Goal: Task Accomplishment & Management: Manage account settings

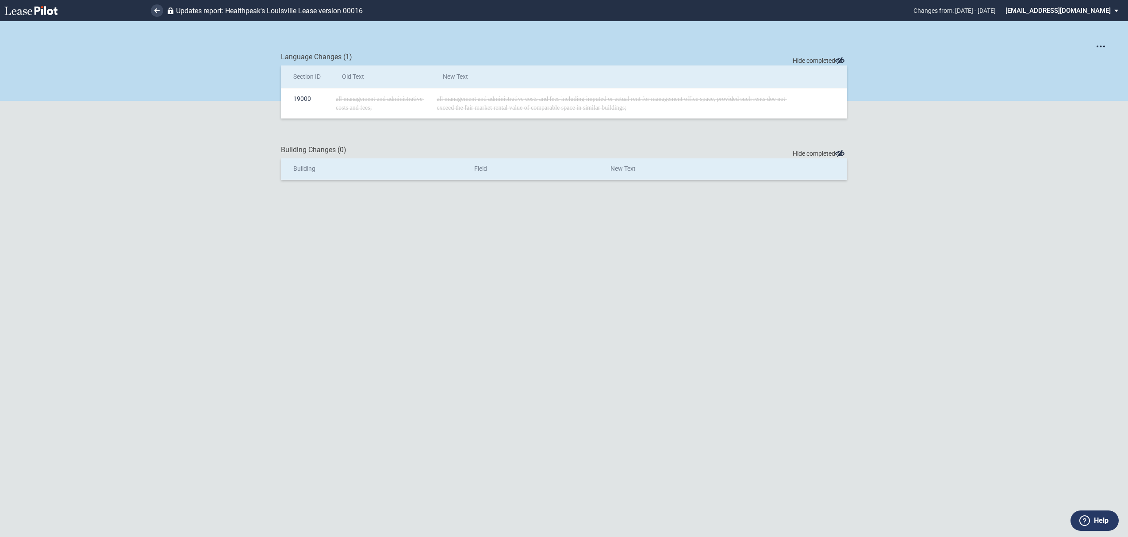
scroll to position [21, 0]
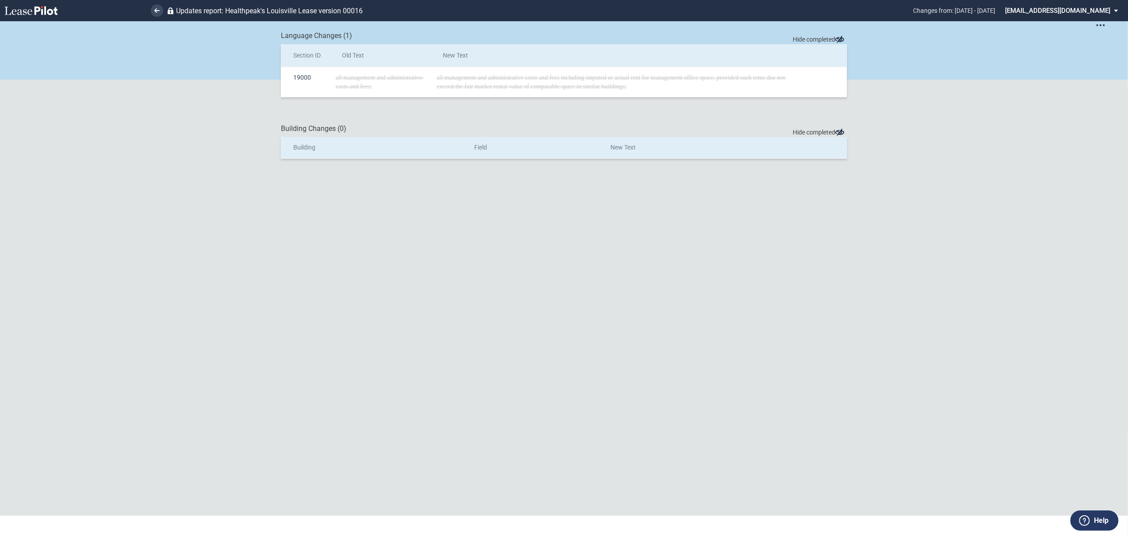
click at [164, 13] on ul "Updates report: Healthpeak's Louisville Lease version 00016 Changes from: 20/5/…" at bounding box center [564, 10] width 1128 height 21
click at [161, 13] on link at bounding box center [157, 10] width 12 height 12
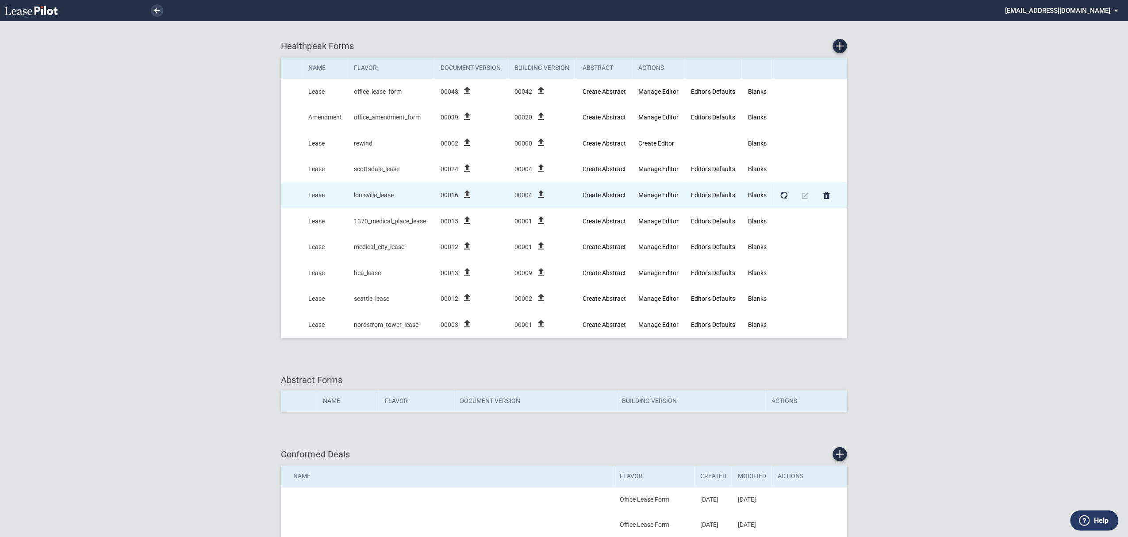
click at [466, 197] on icon "file_upload" at bounding box center [467, 194] width 11 height 11
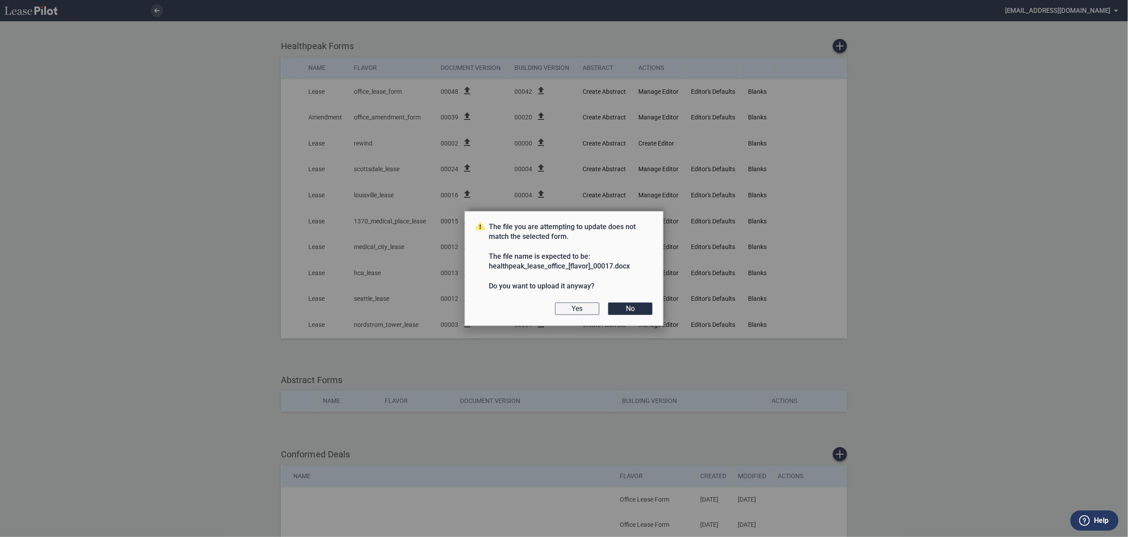
click at [564, 310] on button "Yes" at bounding box center [577, 308] width 44 height 12
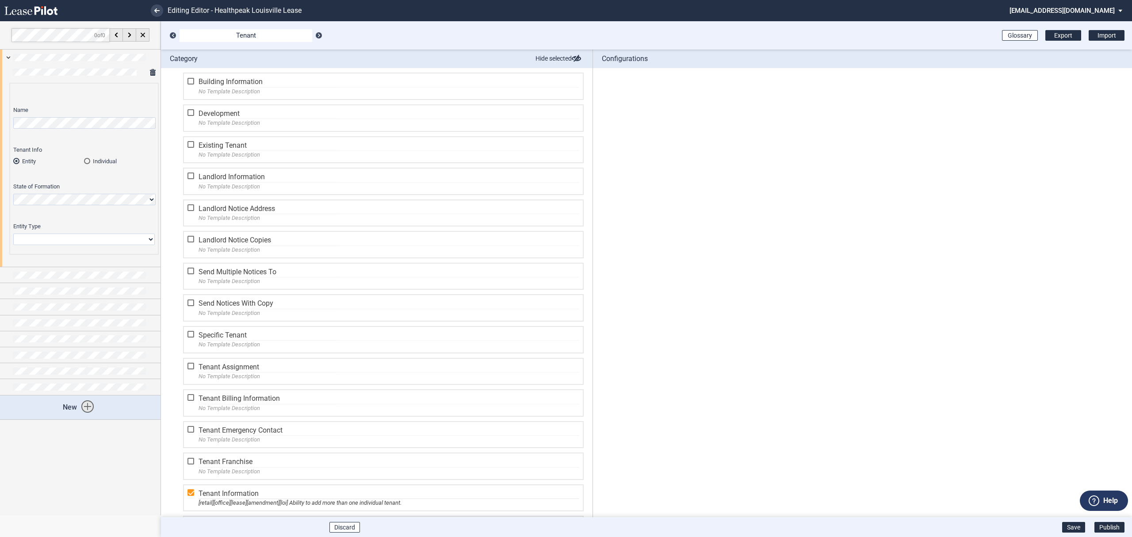
drag, startPoint x: 5, startPoint y: 60, endPoint x: 4, endPoint y: 66, distance: 6.3
click at [5, 60] on div at bounding box center [80, 57] width 161 height 15
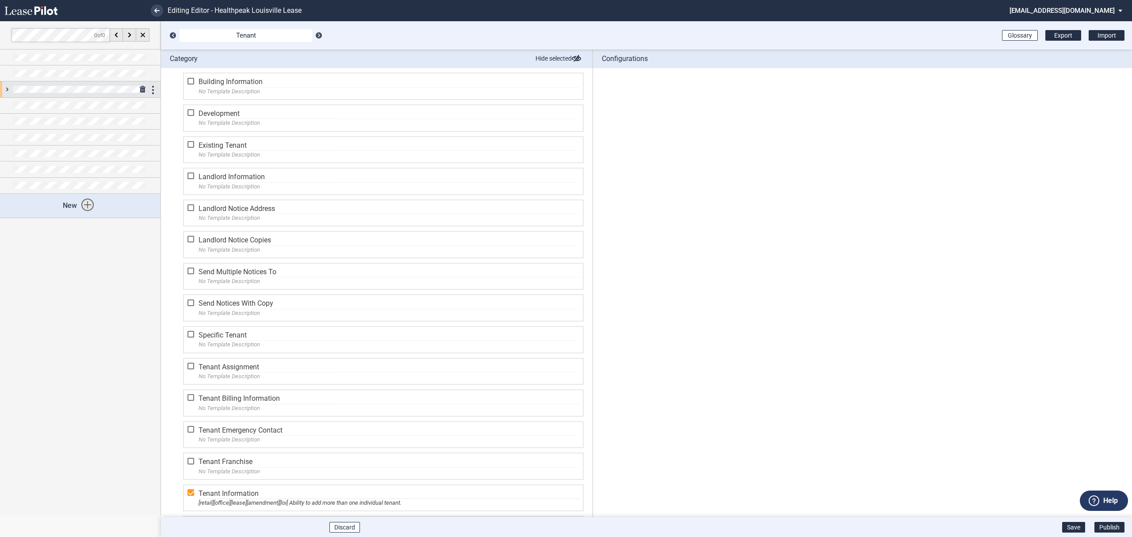
click at [4, 91] on div at bounding box center [80, 88] width 161 height 15
click at [7, 88] on div at bounding box center [80, 88] width 161 height 15
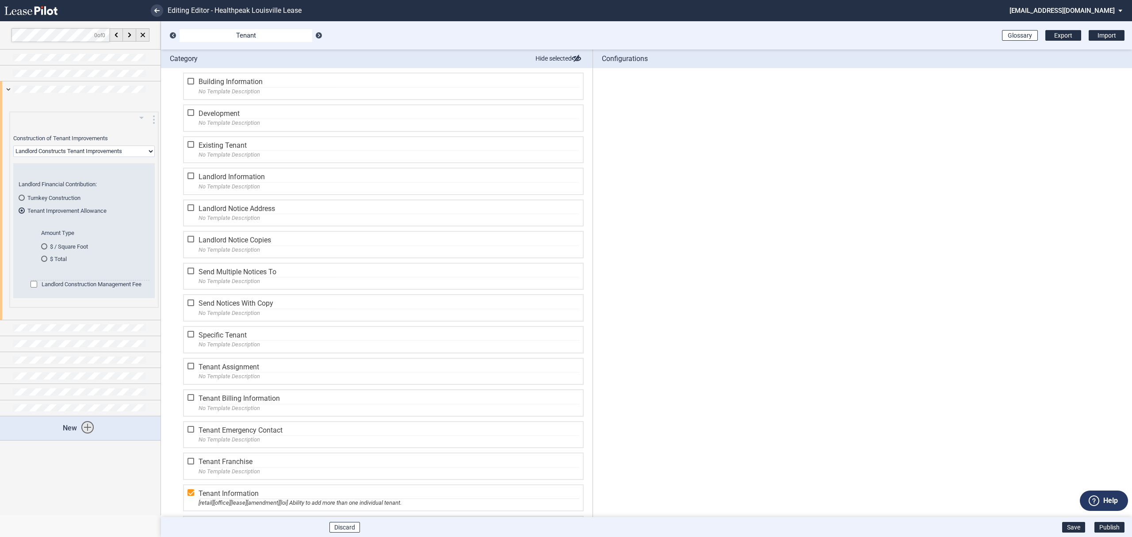
click at [79, 278] on span at bounding box center [90, 275] width 119 height 8
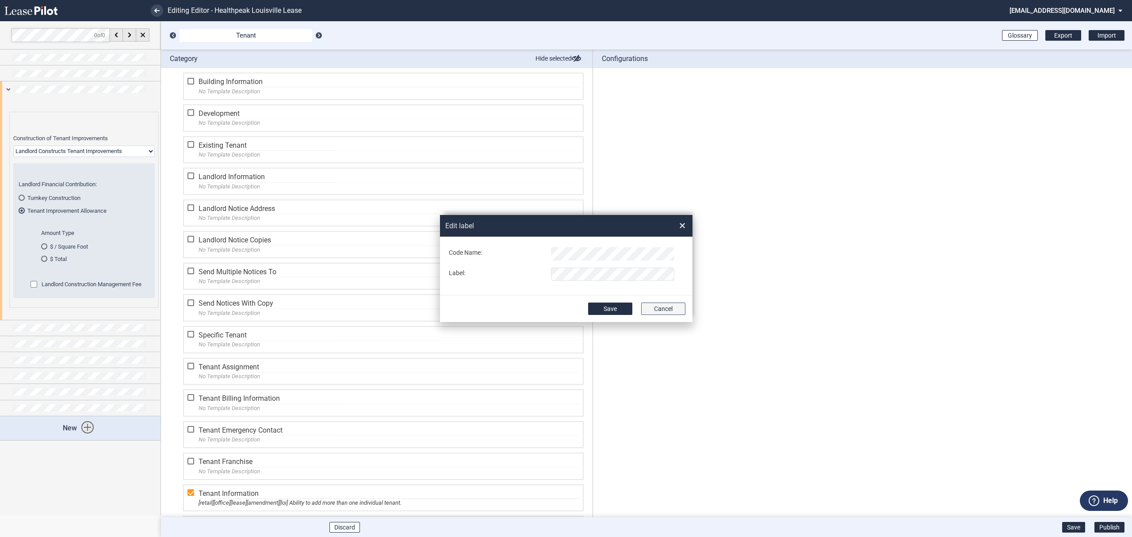
click at [660, 306] on button "Cancel" at bounding box center [663, 308] width 44 height 12
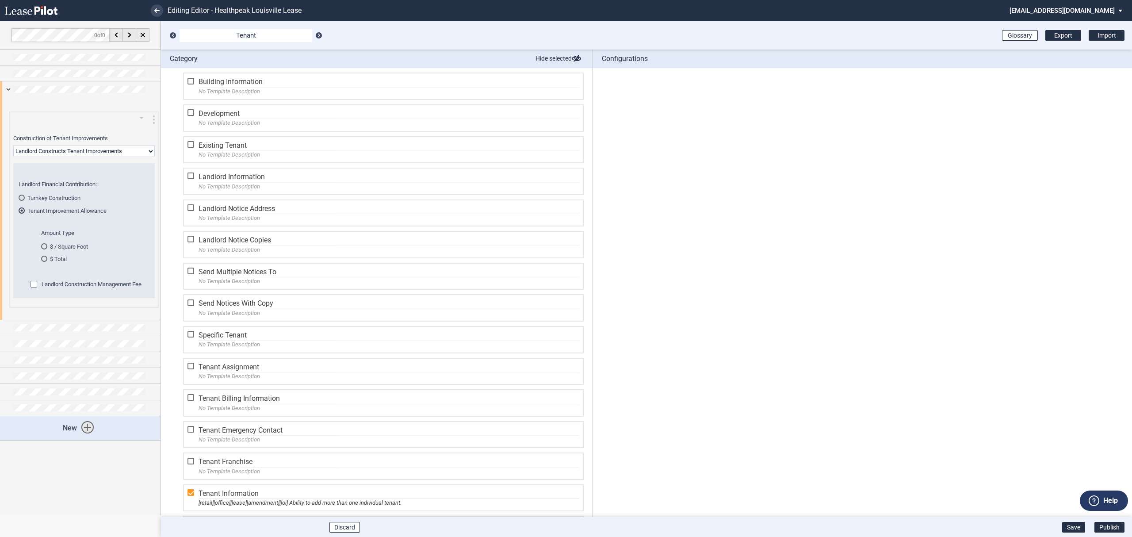
click at [96, 283] on span "Landlord Construction Management Fee" at bounding box center [92, 284] width 100 height 7
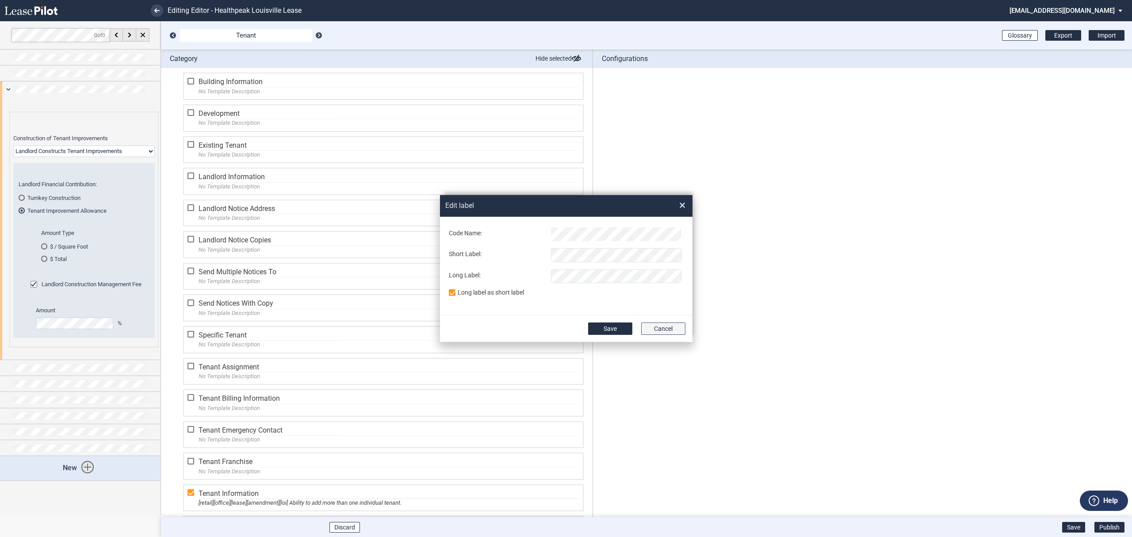
click at [669, 331] on button "Cancel" at bounding box center [663, 328] width 44 height 12
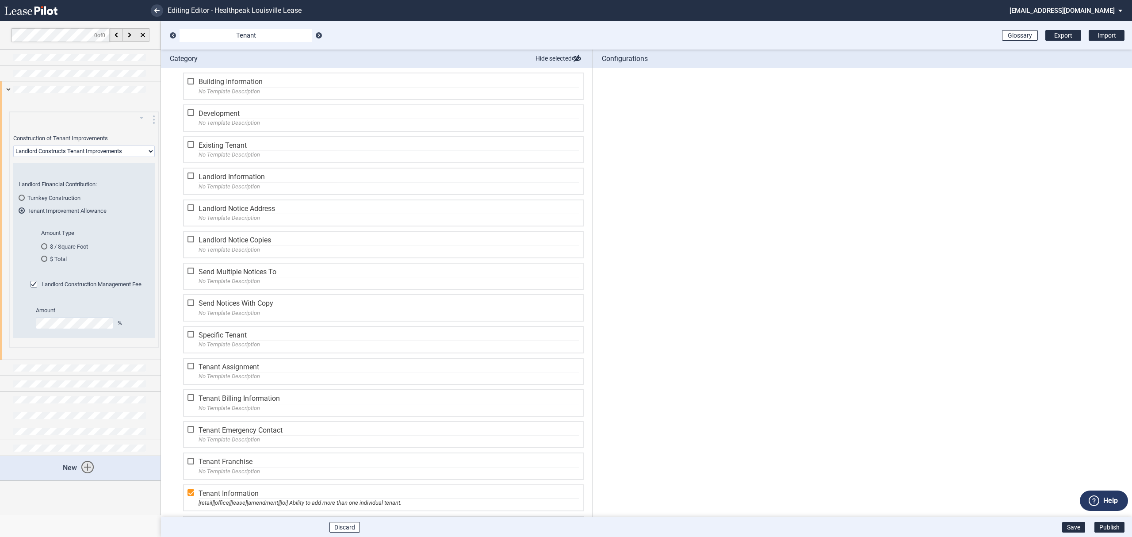
click at [56, 195] on span "Turnkey Construction" at bounding box center [53, 198] width 53 height 7
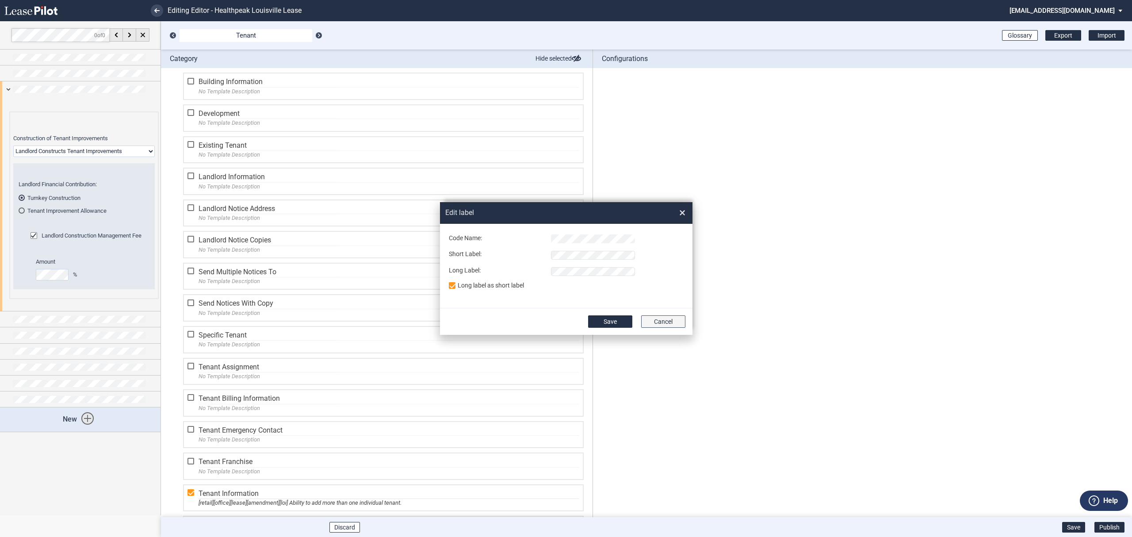
click at [646, 328] on button "Cancel" at bounding box center [663, 321] width 44 height 12
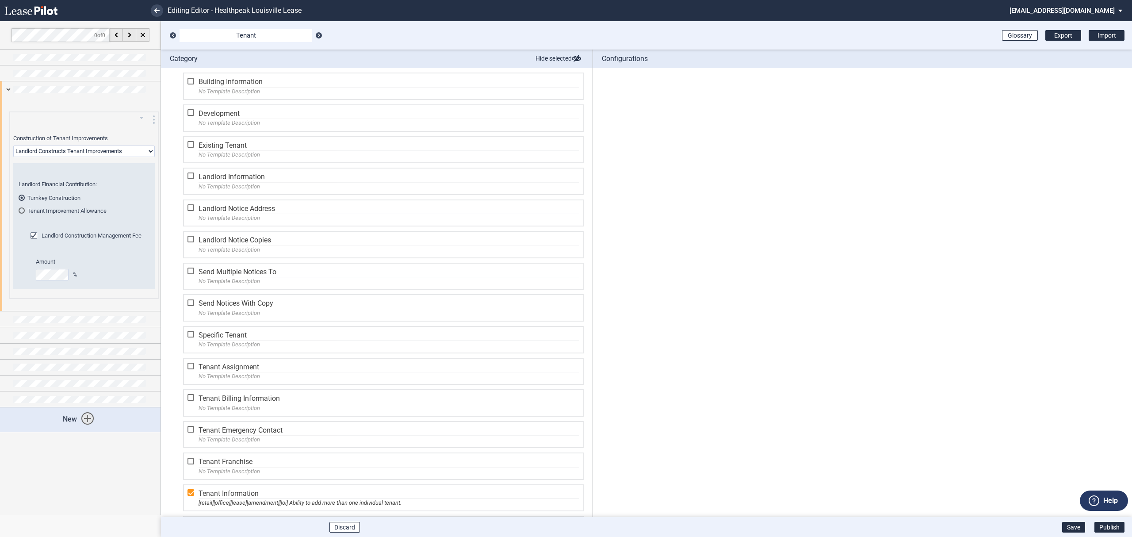
click at [53, 214] on div "Landlord Financial Contribution: Turnkey Construction Tenant Improvement Allowa…" at bounding box center [84, 201] width 131 height 43
click at [55, 210] on span "Tenant Improvement Allowance" at bounding box center [66, 210] width 79 height 7
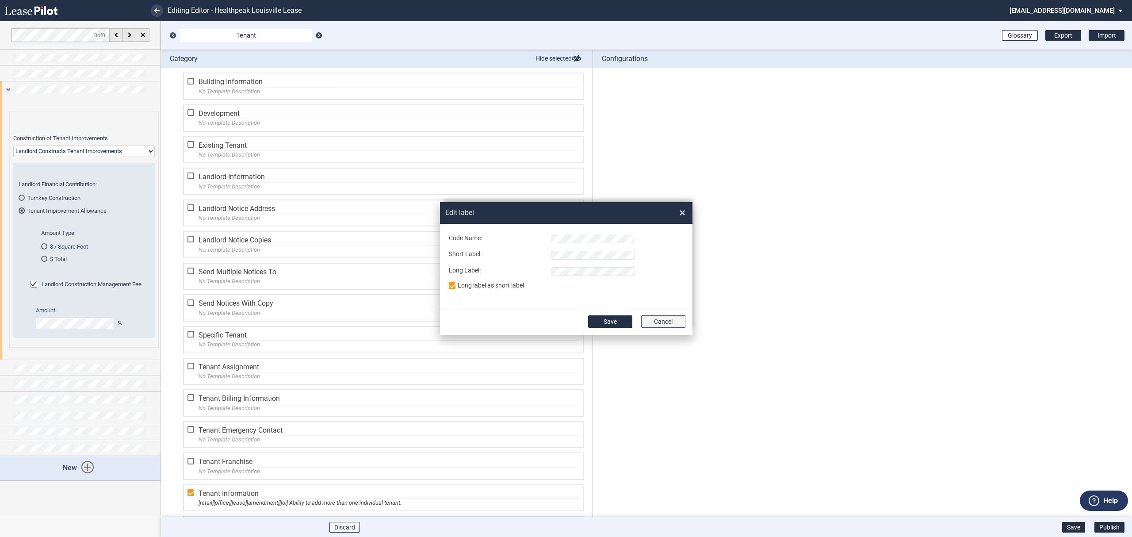
click at [670, 328] on button "Cancel" at bounding box center [663, 321] width 44 height 12
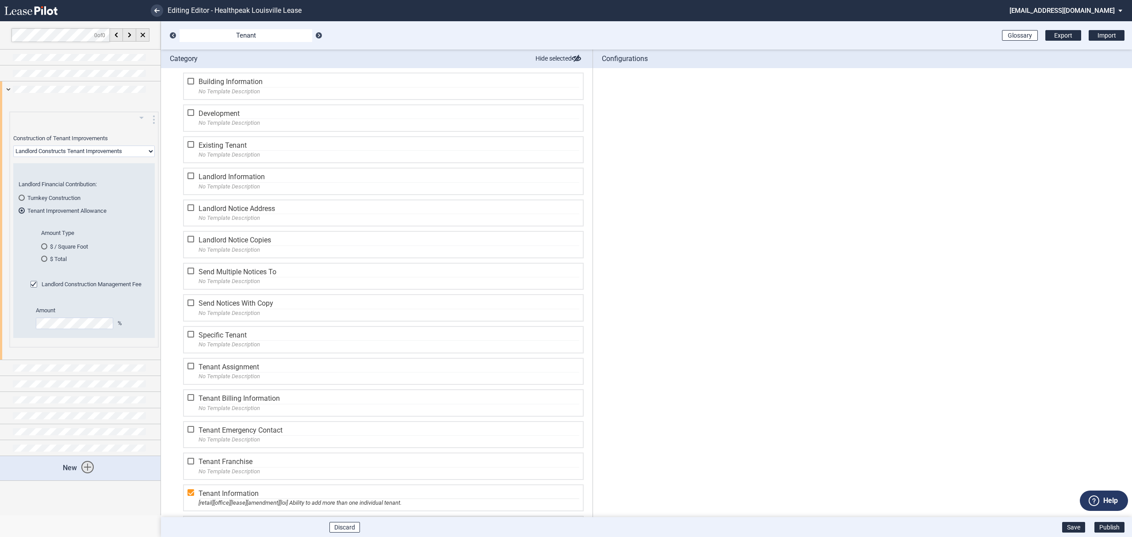
click at [62, 203] on md-radio-group "Turnkey Construction Tenant Improvement Allowance" at bounding box center [84, 204] width 131 height 20
click at [62, 200] on span "Turnkey Construction" at bounding box center [53, 198] width 53 height 7
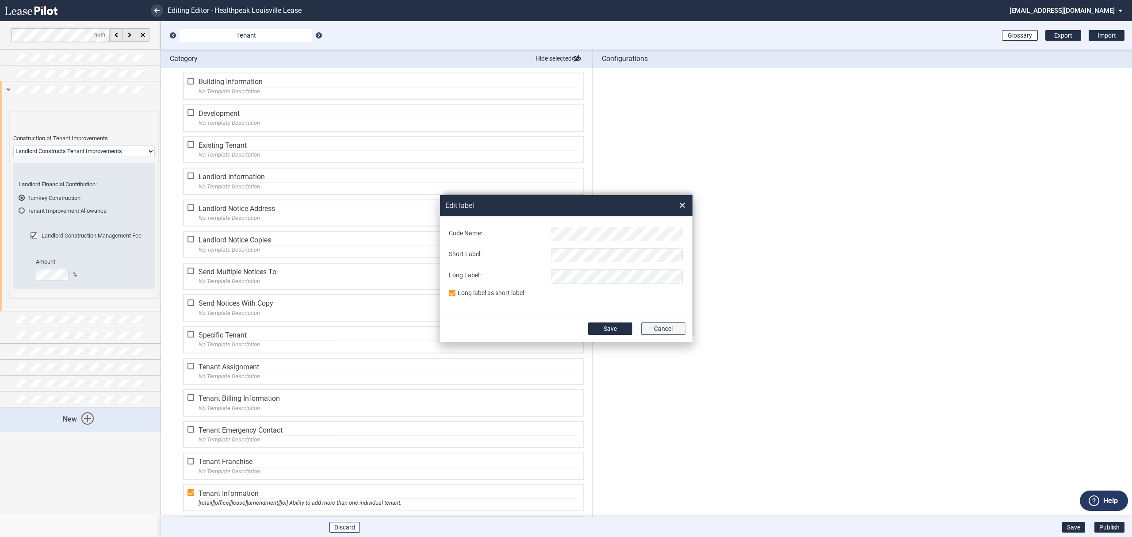
click at [655, 328] on button "Cancel" at bounding box center [663, 328] width 44 height 12
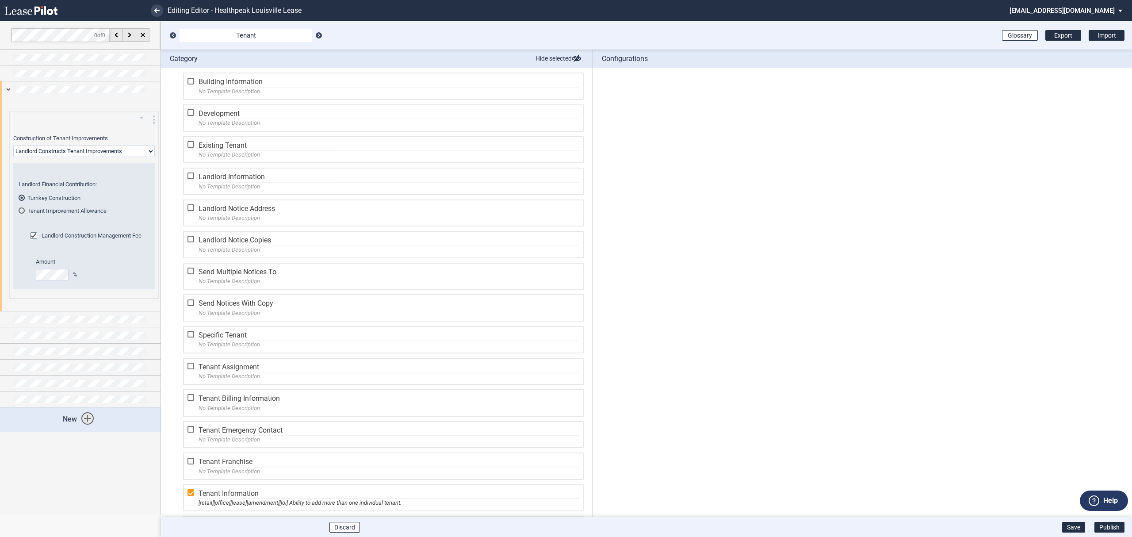
click at [103, 154] on select "Landlord Constructs Tenant Improvements Tenant Constructs Tenant Improvements "…" at bounding box center [83, 150] width 141 height 11
click at [13, 145] on select "Landlord Constructs Tenant Improvements Tenant Constructs Tenant Improvements "…" at bounding box center [83, 150] width 141 height 11
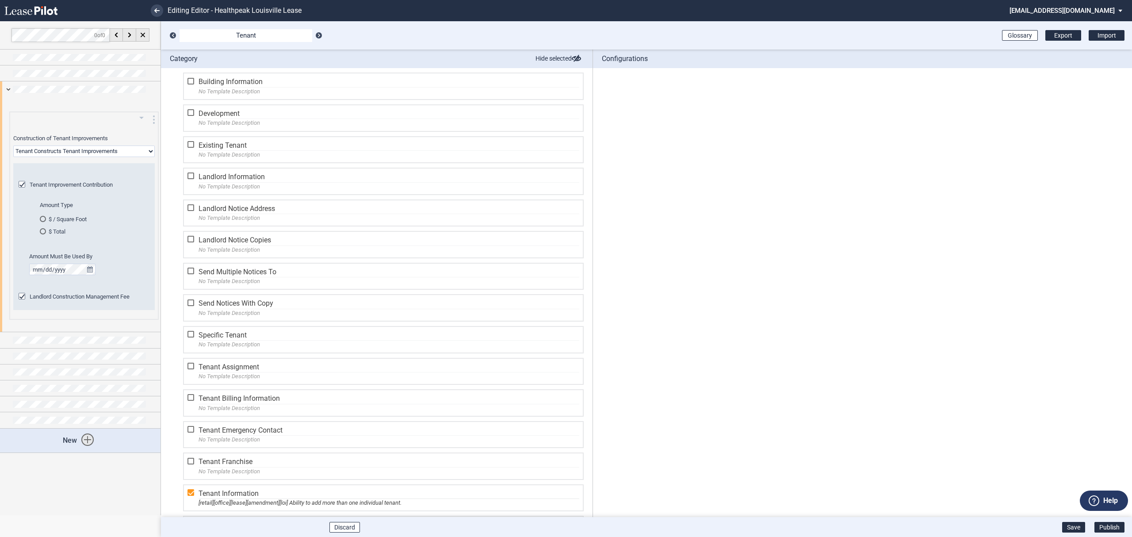
drag, startPoint x: 89, startPoint y: 144, endPoint x: 87, endPoint y: 160, distance: 16.1
click at [88, 144] on div "Construction of Tenant Improvements Landlord Constructs Tenant Improvements Ten…" at bounding box center [83, 145] width 141 height 23
drag, startPoint x: 92, startPoint y: 149, endPoint x: 91, endPoint y: 156, distance: 6.8
click at [92, 149] on select "Landlord Constructs Tenant Improvements Tenant Constructs Tenant Improvements "…" at bounding box center [83, 150] width 141 height 11
select select "landlord"
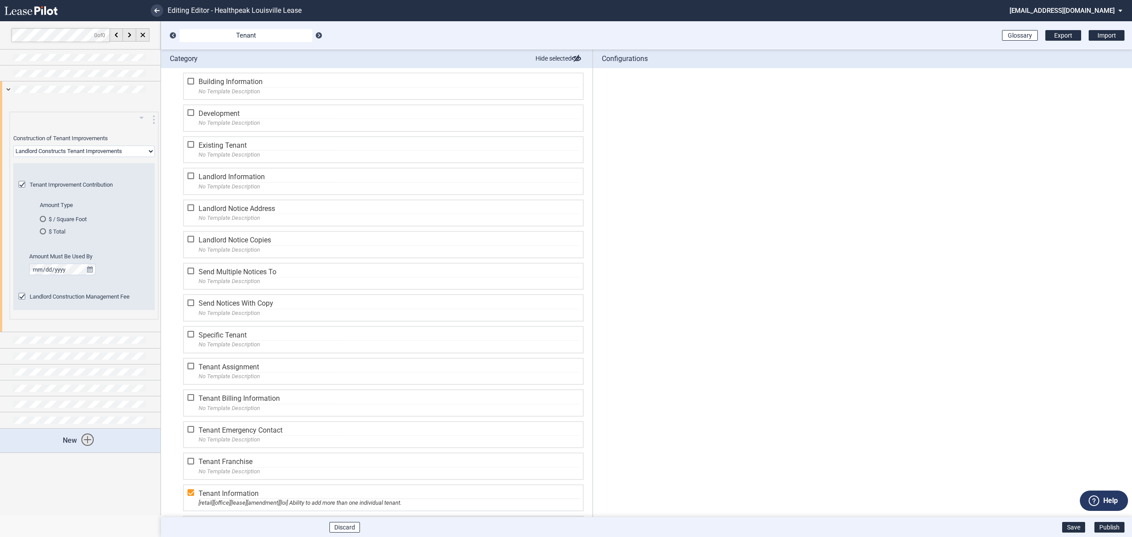
click at [13, 145] on select "Landlord Constructs Tenant Improvements Tenant Constructs Tenant Improvements "…" at bounding box center [83, 150] width 141 height 11
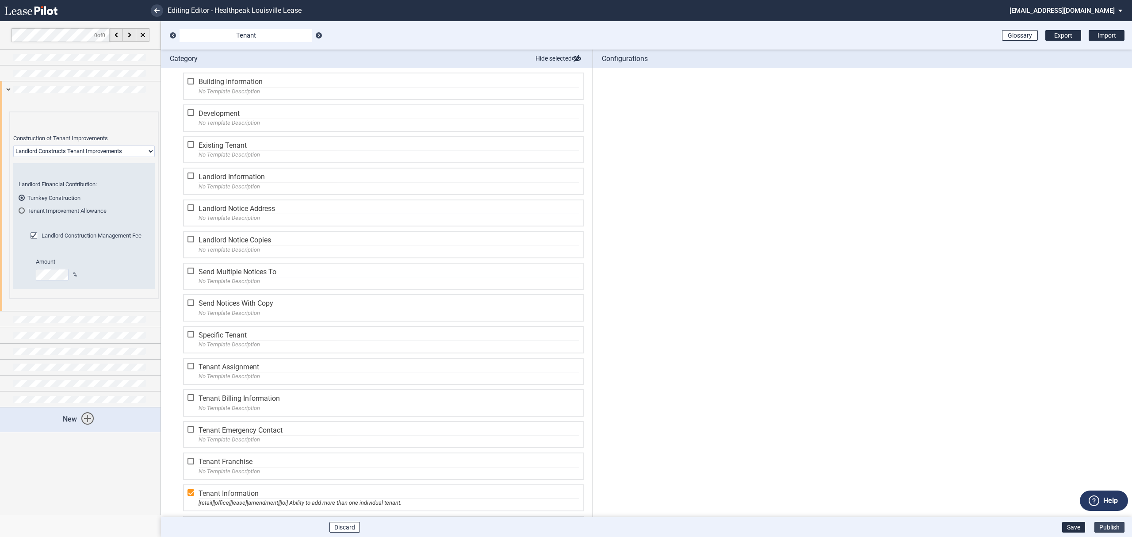
click at [1099, 522] on button "Publish" at bounding box center [1109, 527] width 30 height 11
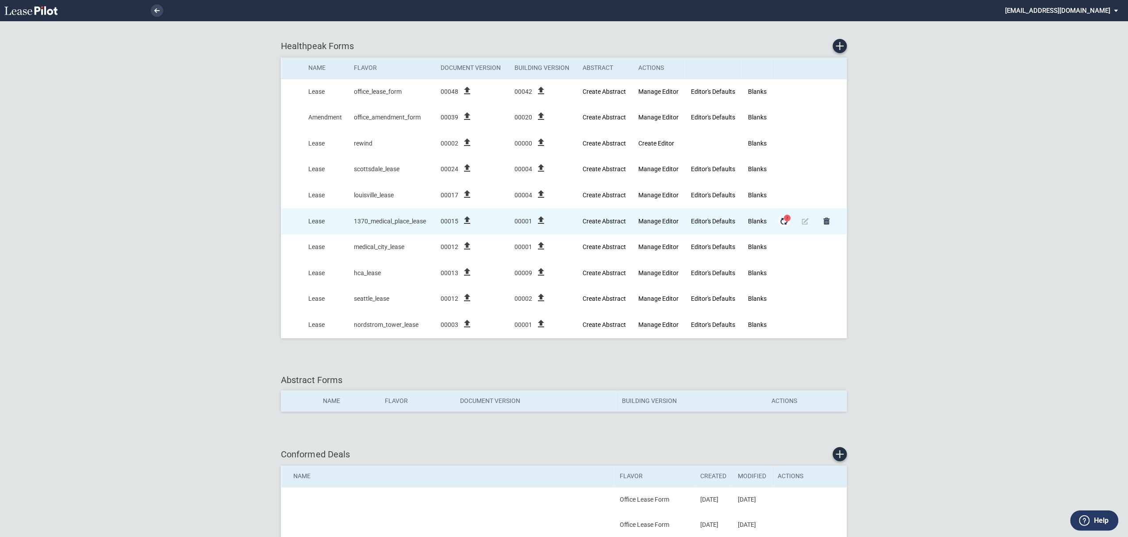
click at [784, 223] on md-icon "Form Updates" at bounding box center [784, 221] width 11 height 11
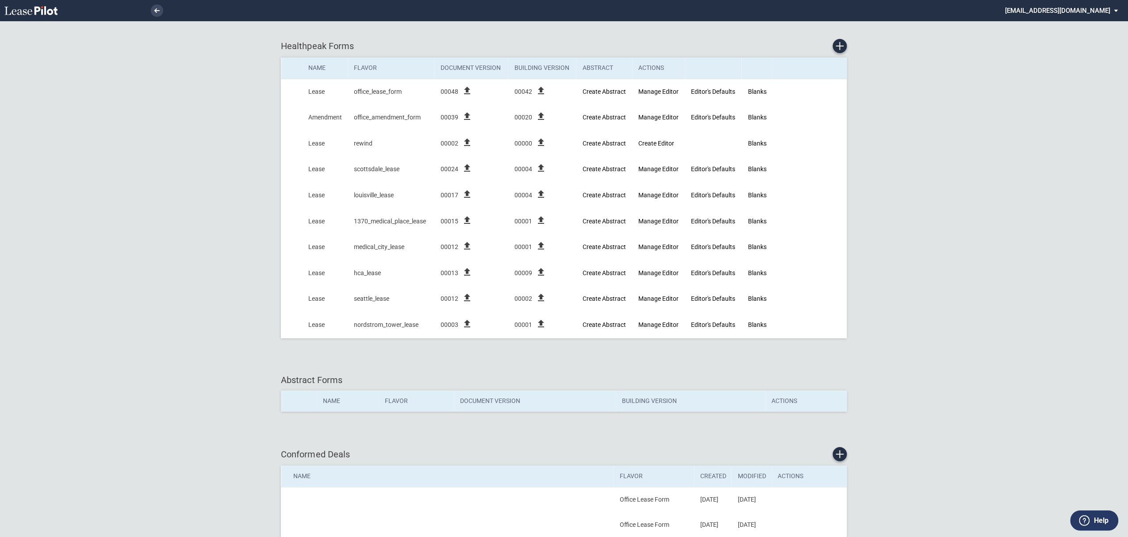
click at [1067, 15] on md-select "[EMAIL_ADDRESS][DOMAIN_NAME] Super Admin Area Admin Area Settings Sign Out" at bounding box center [1064, 10] width 121 height 20
click at [1065, 61] on md-option "Sign Out" at bounding box center [1082, 66] width 84 height 14
